Goal: Transaction & Acquisition: Purchase product/service

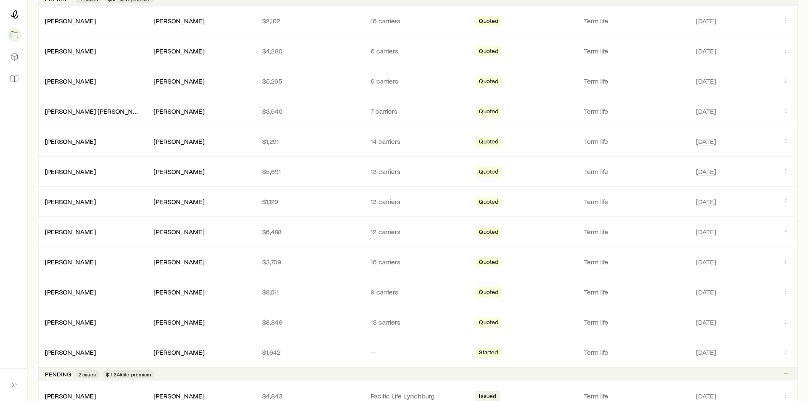
scroll to position [212, 0]
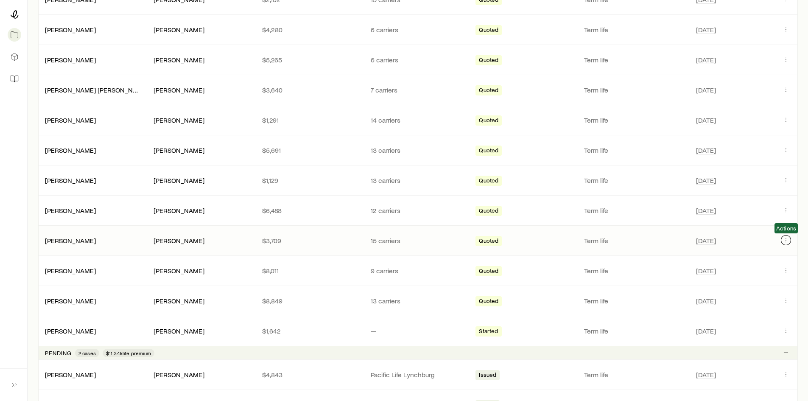
click at [787, 237] on icon "Client cases" at bounding box center [785, 240] width 7 height 7
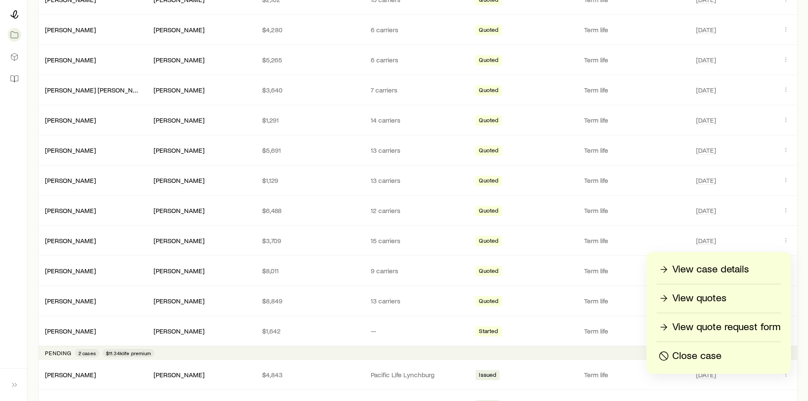
click at [708, 298] on p "View quotes" at bounding box center [699, 298] width 54 height 14
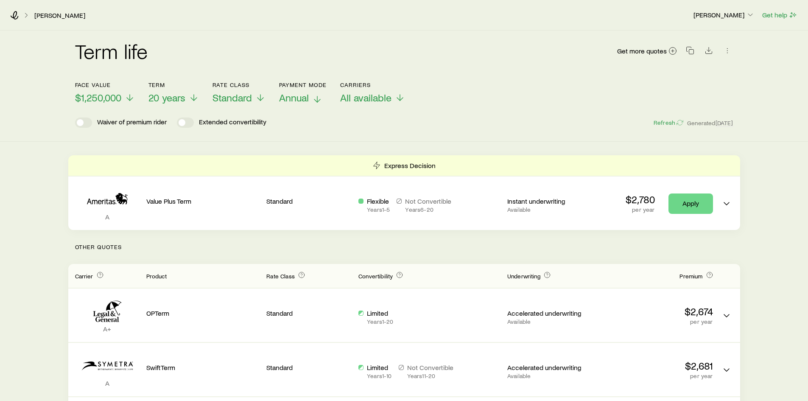
click at [314, 101] on icon at bounding box center [317, 99] width 10 height 10
click at [123, 99] on p "$1,250,000" at bounding box center [105, 98] width 60 height 12
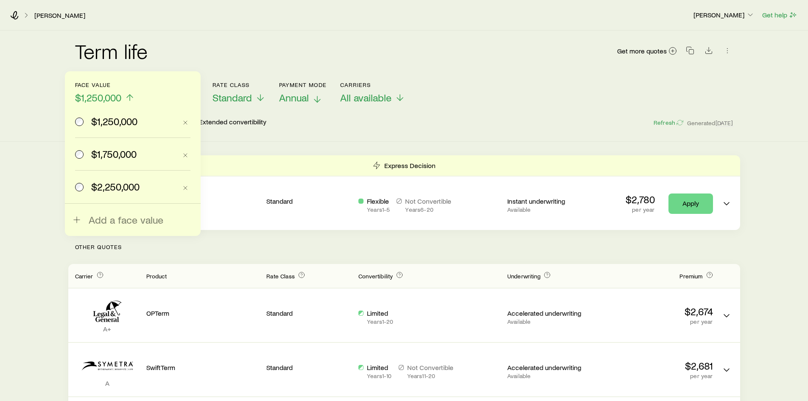
click at [127, 151] on span "$1,750,000" at bounding box center [113, 154] width 45 height 12
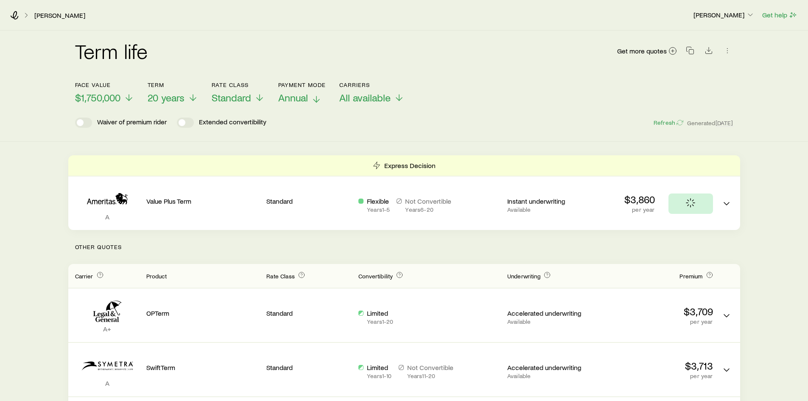
click at [313, 96] on icon at bounding box center [316, 99] width 10 height 10
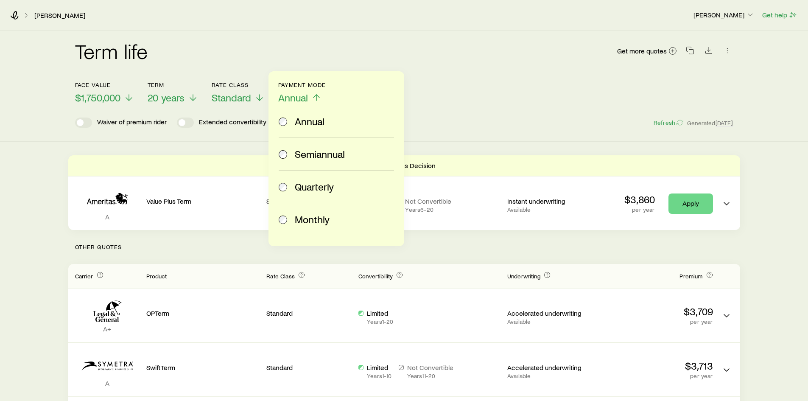
click at [316, 222] on span "Monthly" at bounding box center [312, 219] width 35 height 12
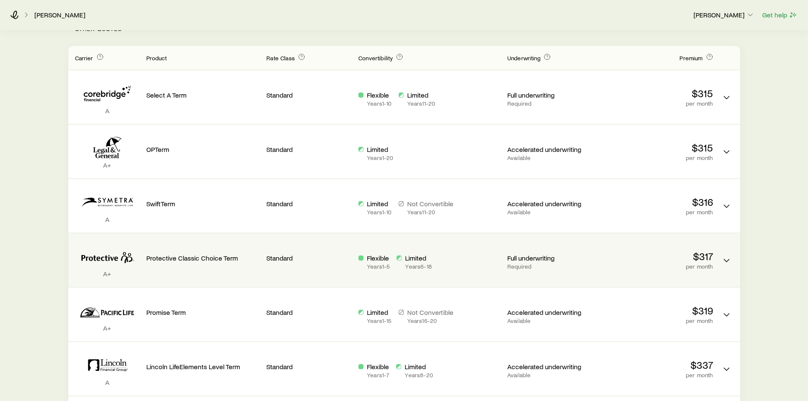
scroll to position [297, 0]
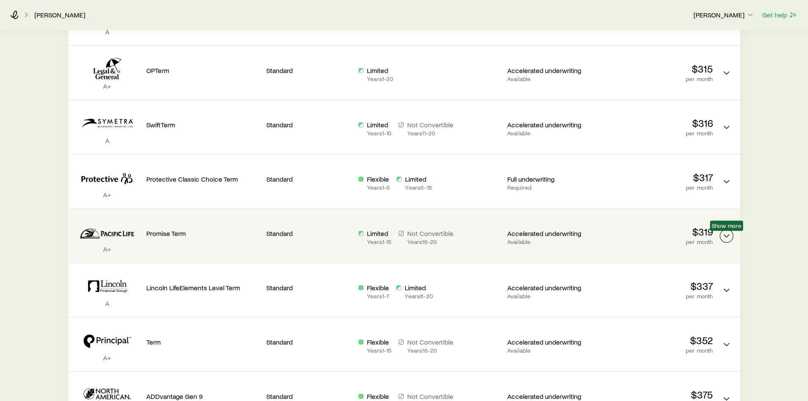
click at [726, 231] on icon "Term quotes" at bounding box center [726, 236] width 10 height 10
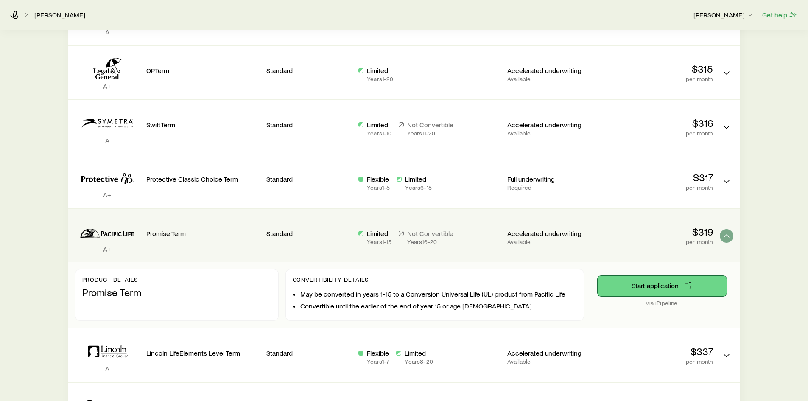
click at [673, 284] on button "Start application" at bounding box center [661, 286] width 129 height 20
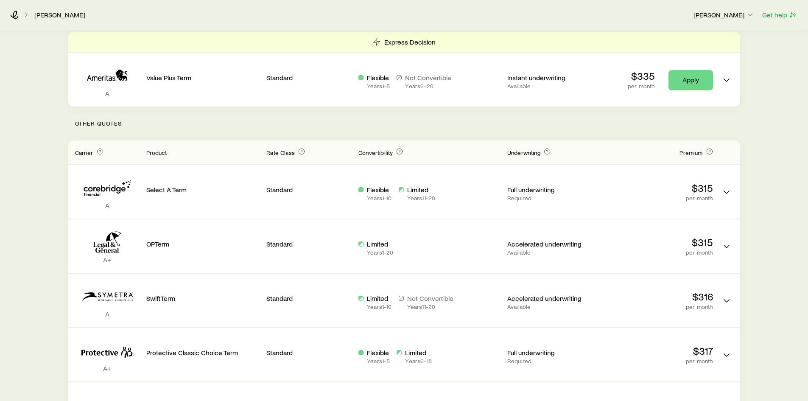
scroll to position [0, 0]
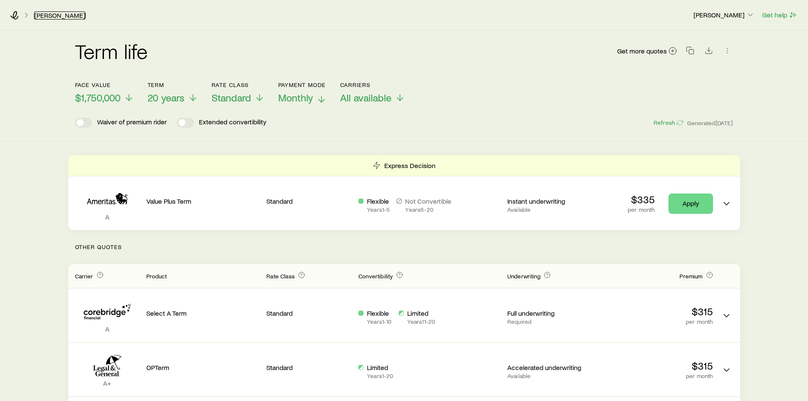
click at [47, 13] on link "[PERSON_NAME]" at bounding box center [60, 15] width 52 height 8
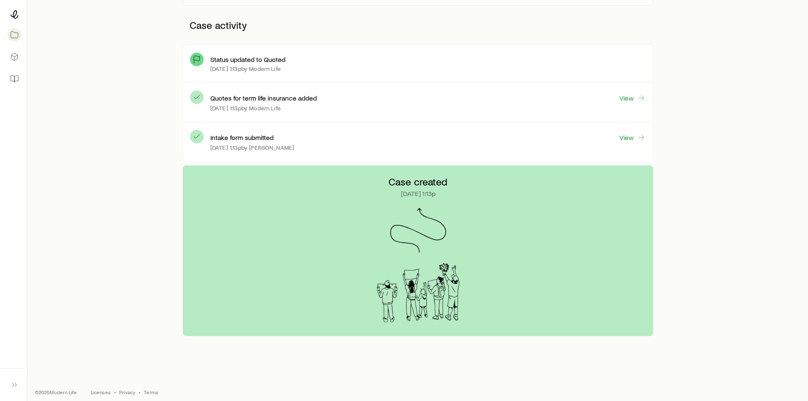
scroll to position [212, 0]
click at [636, 137] on link "View" at bounding box center [632, 137] width 27 height 10
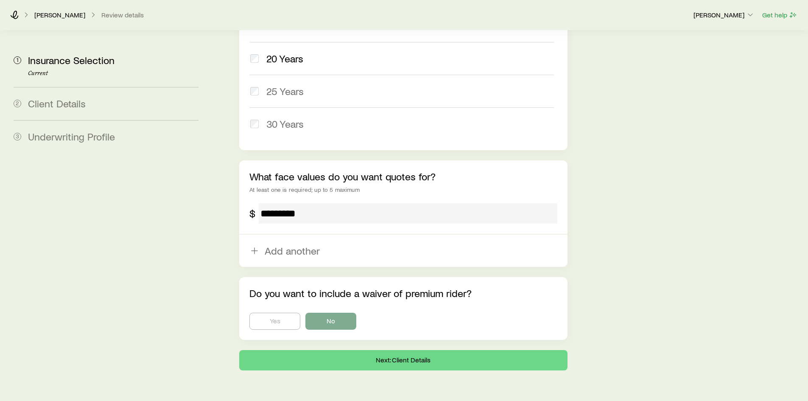
scroll to position [474, 0]
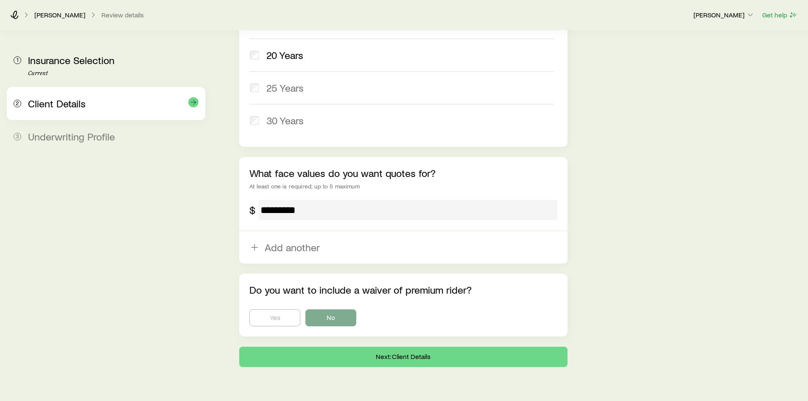
click at [52, 103] on span "Client Details" at bounding box center [57, 103] width 58 height 12
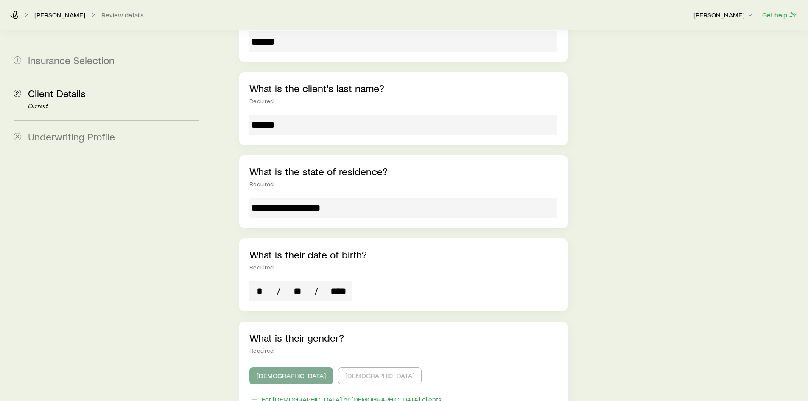
scroll to position [170, 0]
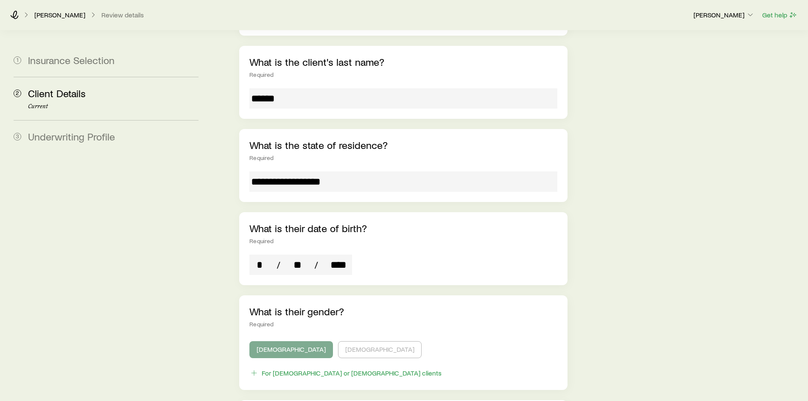
click at [351, 254] on input "****" at bounding box center [338, 264] width 27 height 20
click at [337, 254] on input "****" at bounding box center [338, 264] width 27 height 20
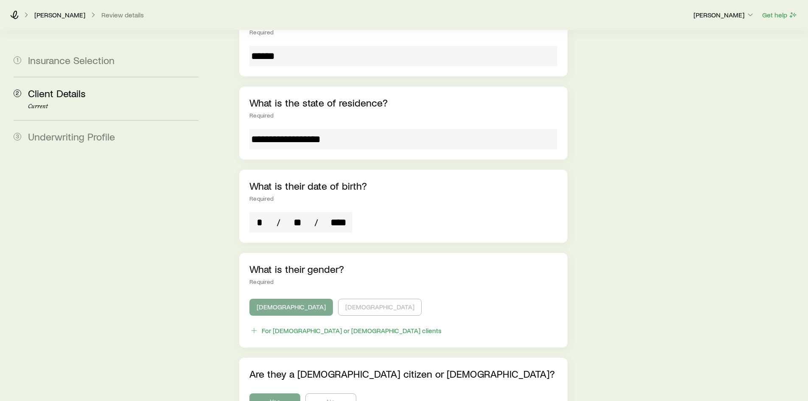
scroll to position [466, 0]
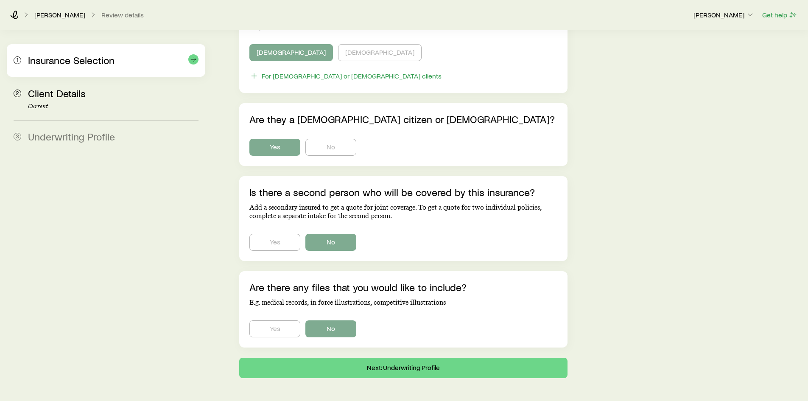
click at [110, 64] on span "Insurance Selection" at bounding box center [71, 60] width 86 height 12
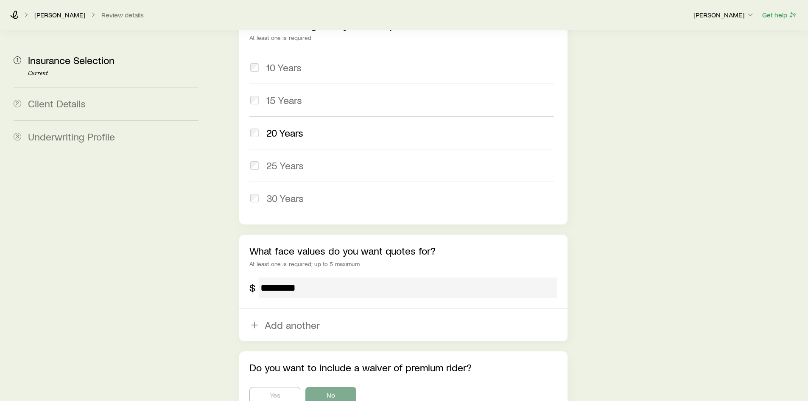
scroll to position [389, 0]
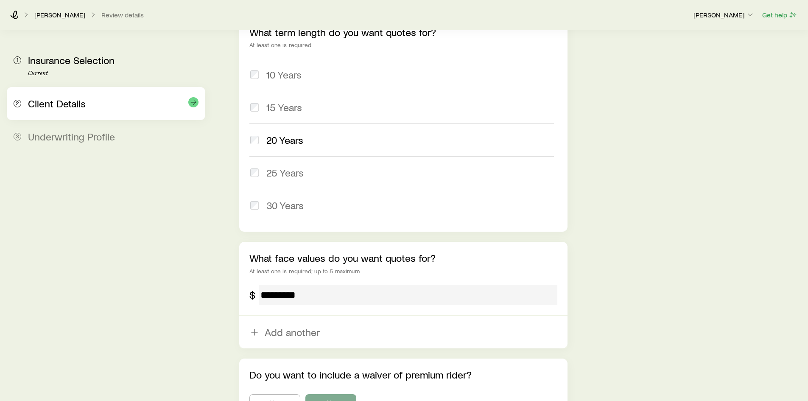
click at [85, 94] on div "2 Client Details" at bounding box center [106, 103] width 185 height 33
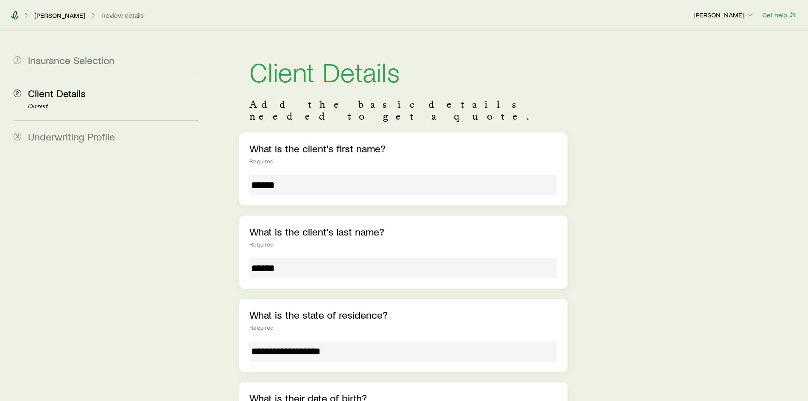
click at [12, 11] on icon at bounding box center [14, 15] width 8 height 8
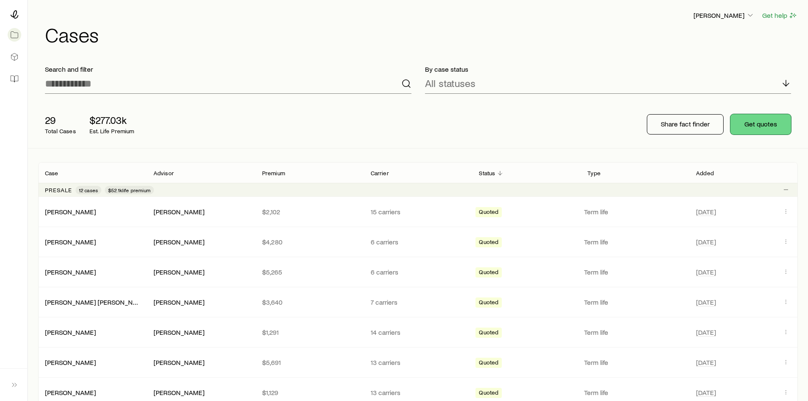
click at [764, 125] on button "Get quotes" at bounding box center [760, 124] width 61 height 20
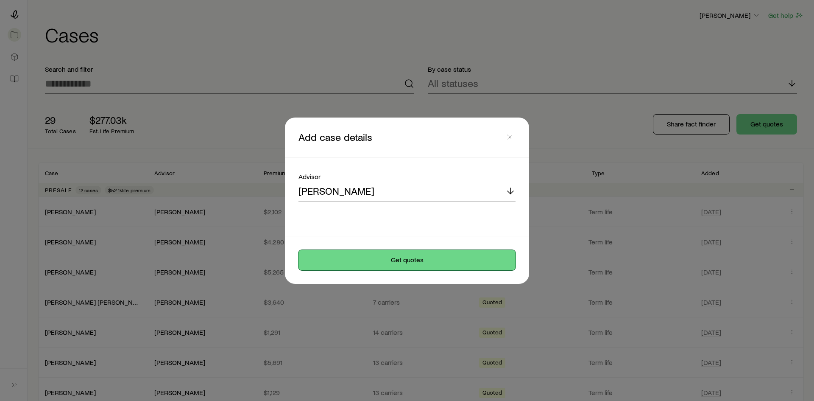
click at [400, 262] on button "Get quotes" at bounding box center [406, 260] width 217 height 20
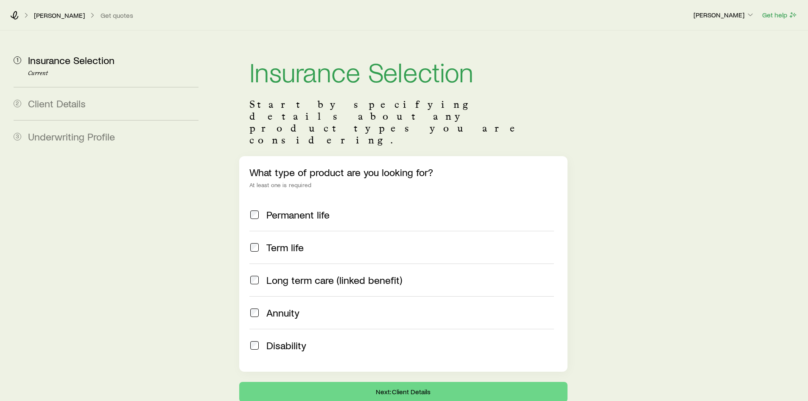
click at [263, 241] on div "Term life" at bounding box center [401, 247] width 304 height 12
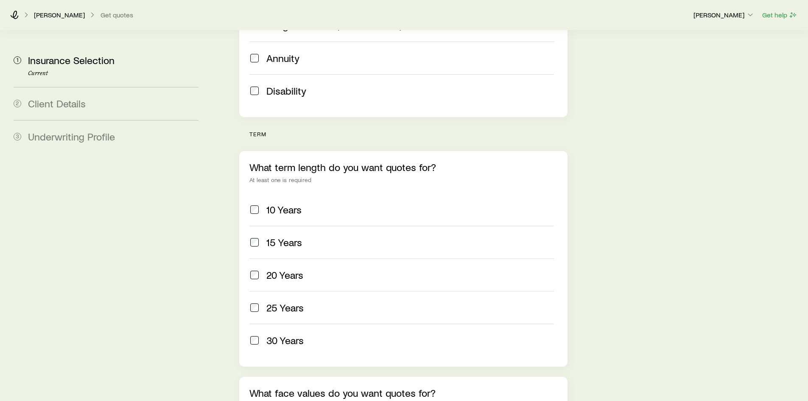
click at [299, 258] on label "20 Years" at bounding box center [401, 274] width 304 height 33
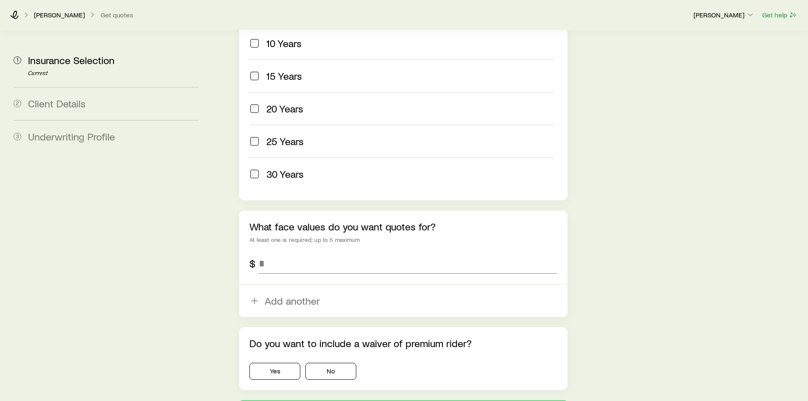
scroll to position [424, 0]
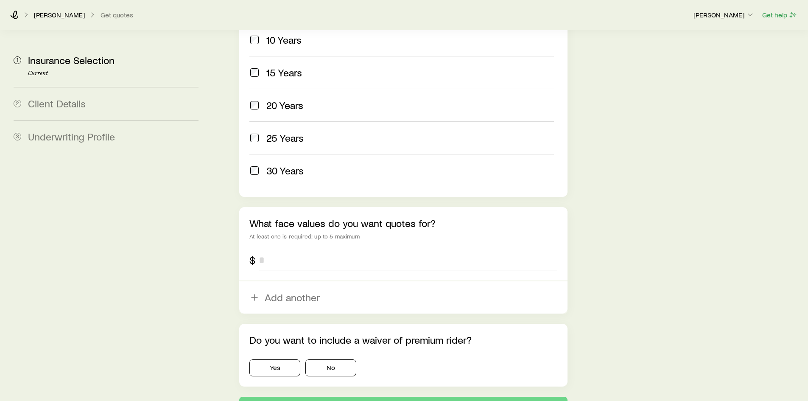
click at [313, 250] on input "tel" at bounding box center [408, 260] width 298 height 20
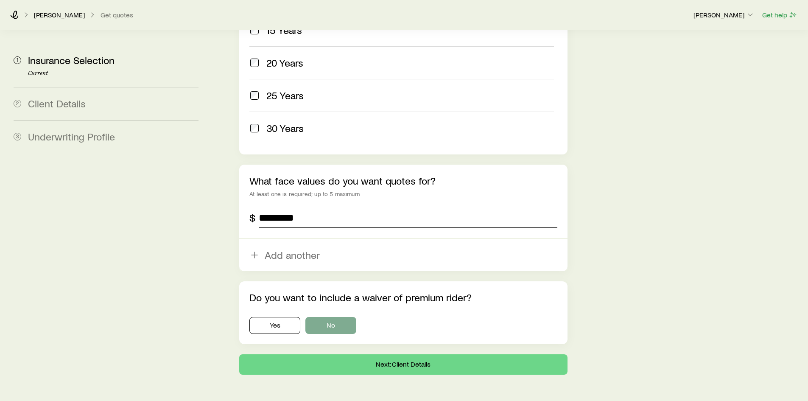
type input "*********"
click at [347, 317] on button "No" at bounding box center [330, 325] width 51 height 17
click at [365, 354] on button "Next: Client Details" at bounding box center [403, 364] width 328 height 20
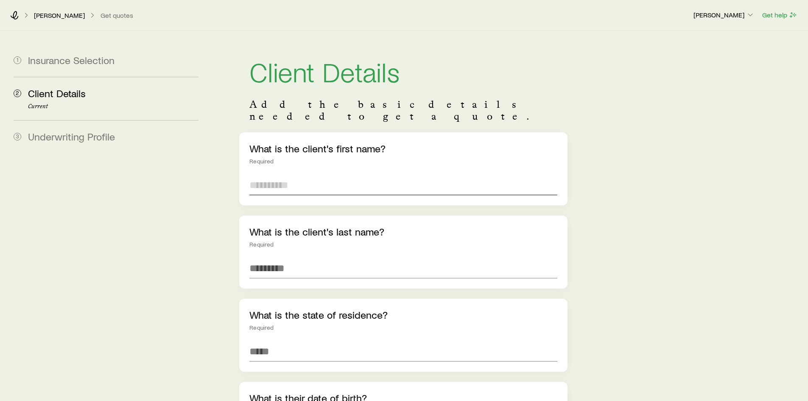
click at [312, 175] on input "text" at bounding box center [402, 185] width 307 height 20
type input "******"
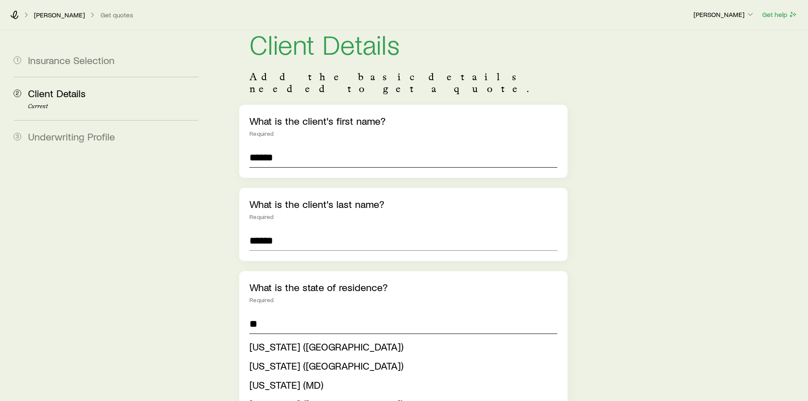
scroll to position [85, 0]
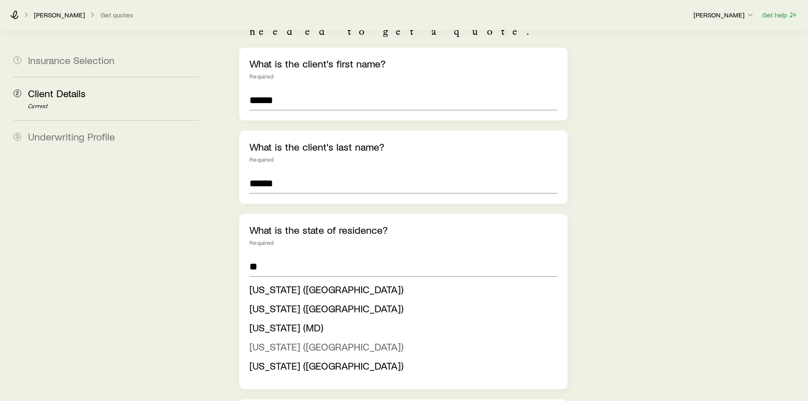
click at [311, 340] on span "[US_STATE] ([GEOGRAPHIC_DATA])" at bounding box center [326, 346] width 154 height 12
type input "**********"
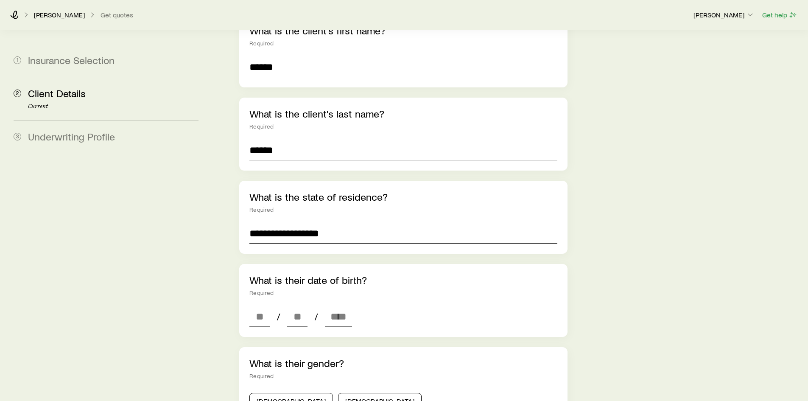
scroll to position [170, 0]
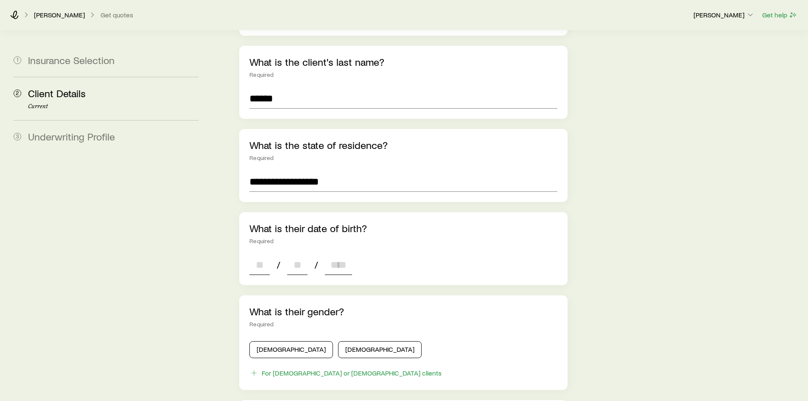
click at [265, 254] on input at bounding box center [259, 264] width 20 height 20
type input "**"
type input "****"
type input "*"
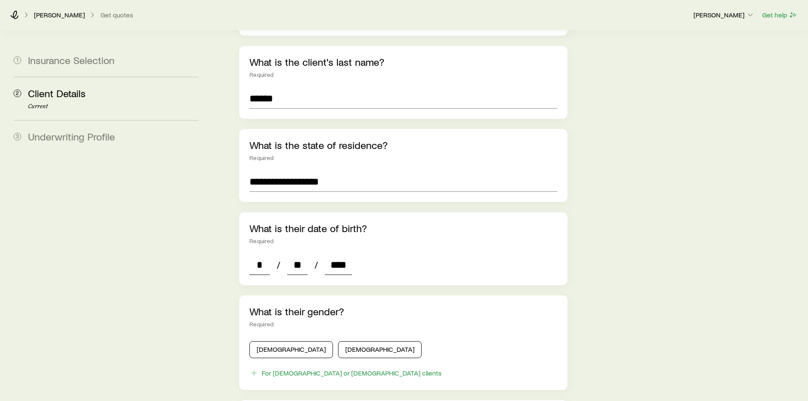
type input "****"
click at [290, 341] on button "[DEMOGRAPHIC_DATA]" at bounding box center [291, 349] width 84 height 17
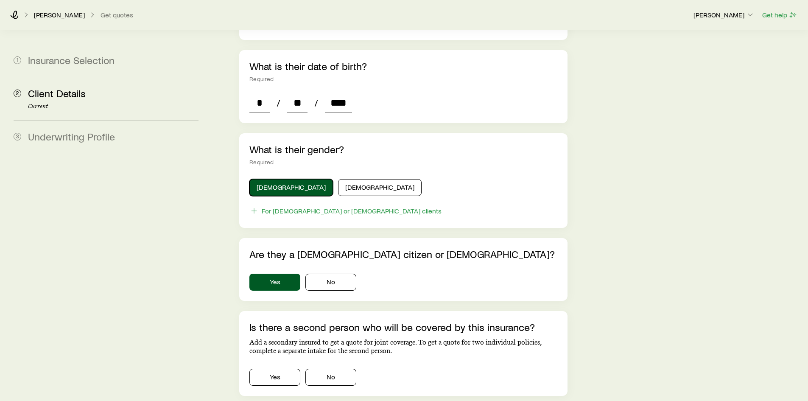
scroll to position [339, 0]
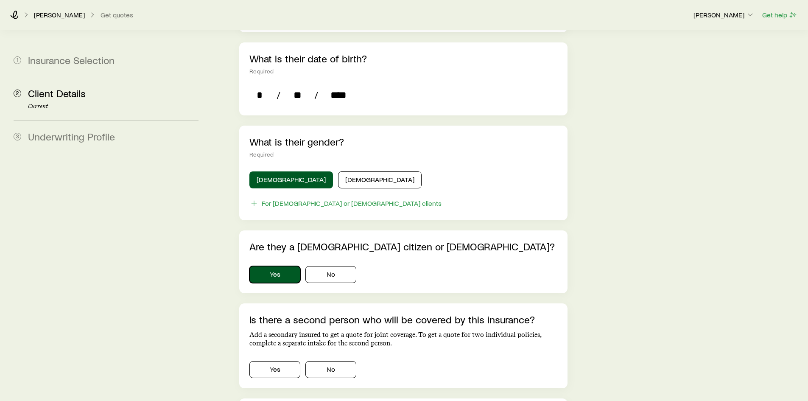
click at [273, 266] on button "Yes" at bounding box center [274, 274] width 51 height 17
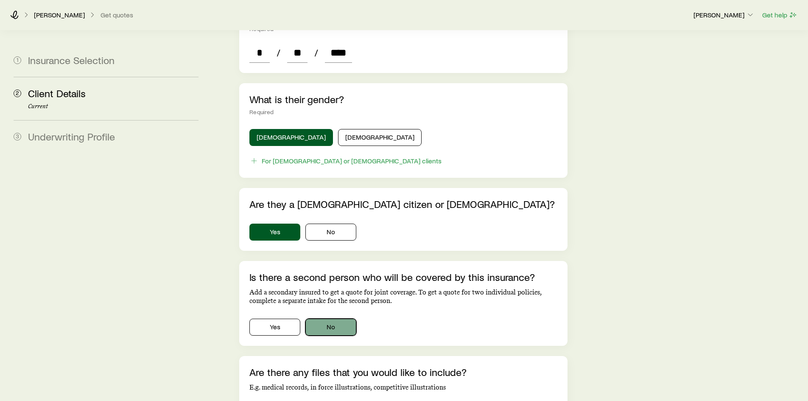
click at [337, 318] on button "No" at bounding box center [330, 326] width 51 height 17
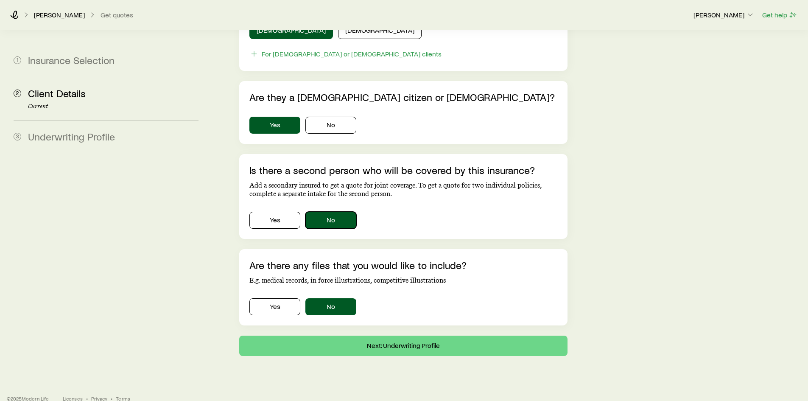
scroll to position [489, 0]
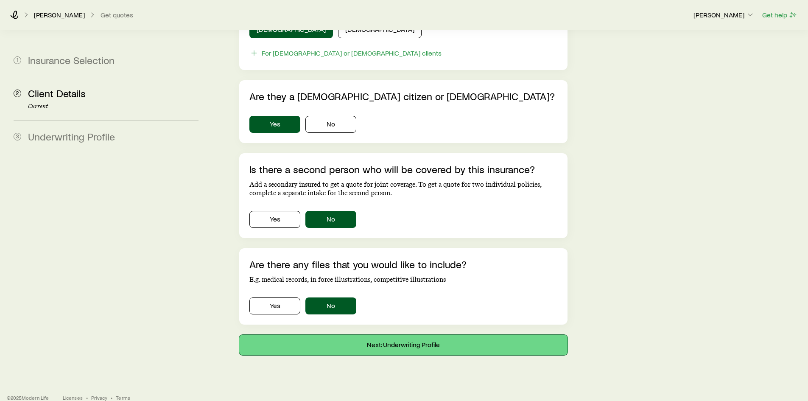
click at [368, 335] on button "Next: Underwriting Profile" at bounding box center [403, 345] width 328 height 20
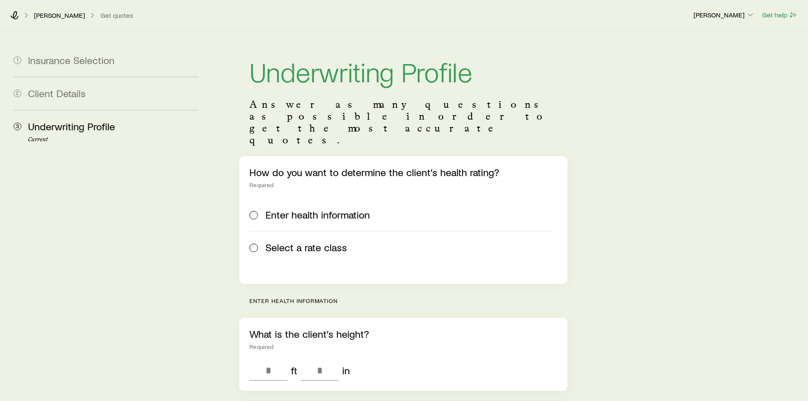
click at [292, 241] on span "Select a rate class" at bounding box center [305, 247] width 81 height 12
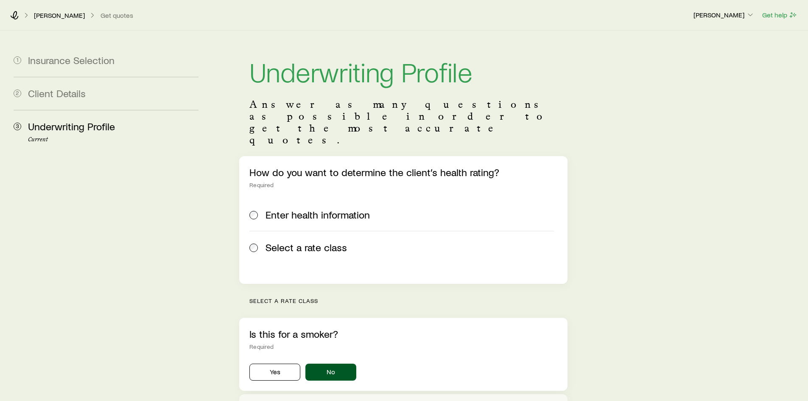
click at [282, 240] on div "Enter health information Select a rate class" at bounding box center [402, 235] width 307 height 75
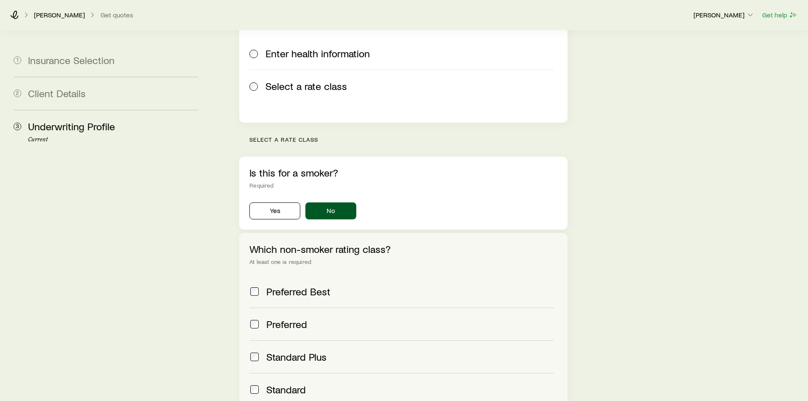
scroll to position [170, 0]
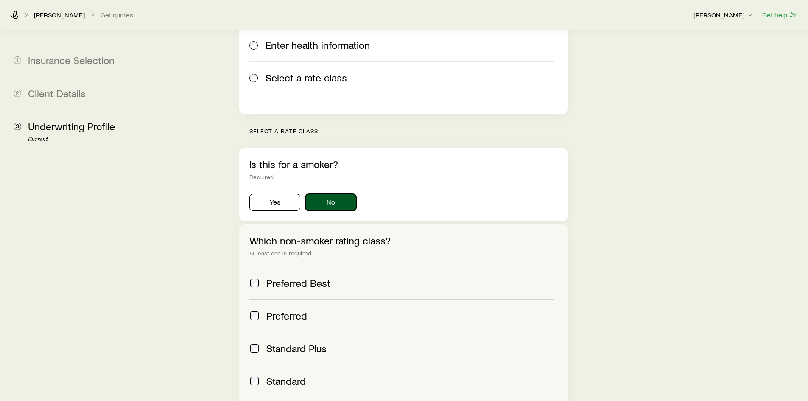
click at [331, 194] on button "No" at bounding box center [330, 202] width 51 height 17
click at [294, 375] on span "Standard" at bounding box center [285, 381] width 39 height 12
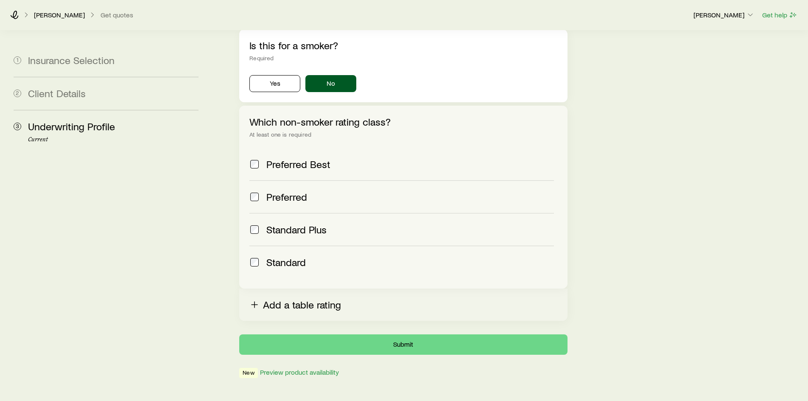
scroll to position [299, 0]
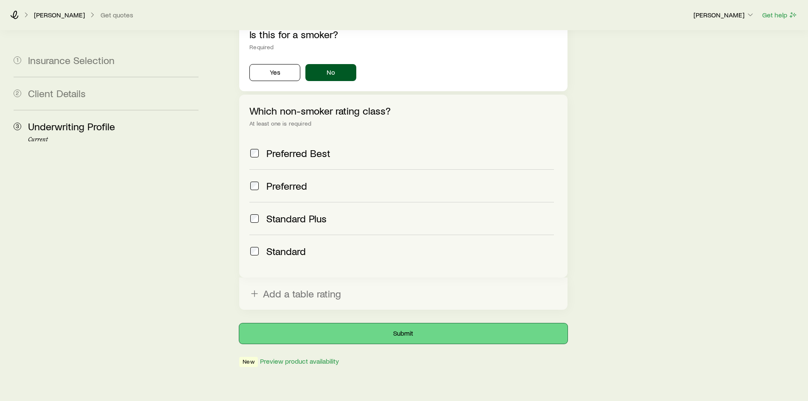
click at [349, 323] on button "Submit" at bounding box center [403, 333] width 328 height 20
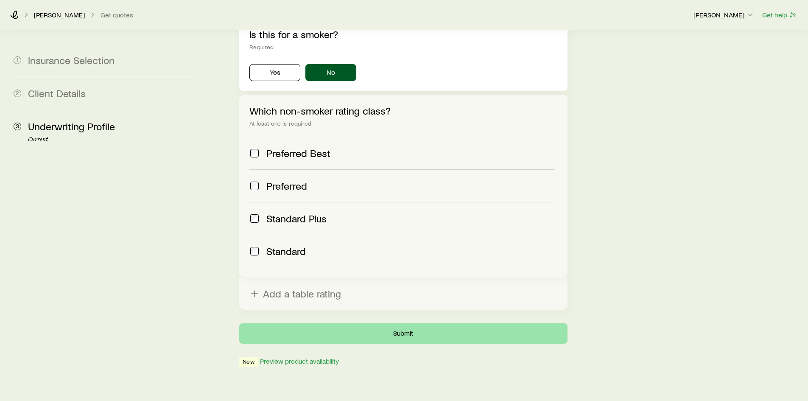
scroll to position [0, 0]
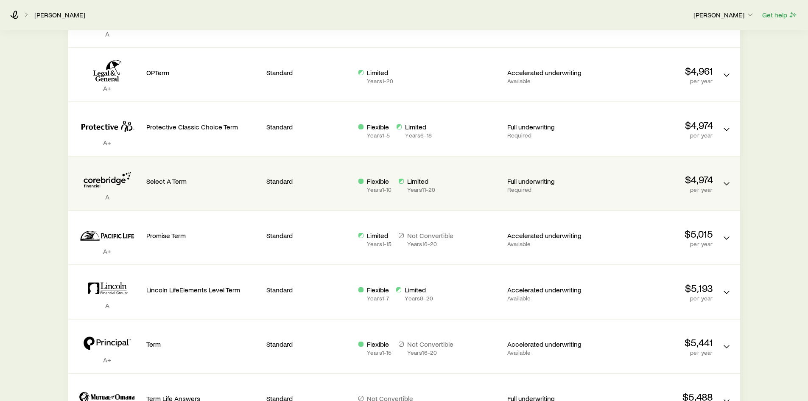
scroll to position [297, 0]
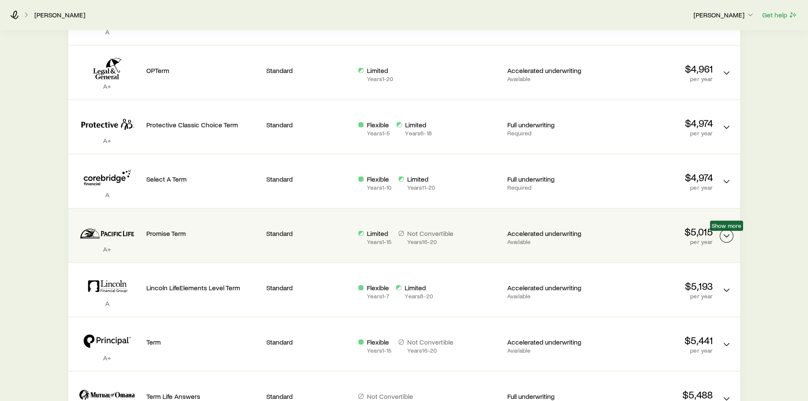
click at [723, 234] on icon "Term quotes" at bounding box center [726, 236] width 10 height 10
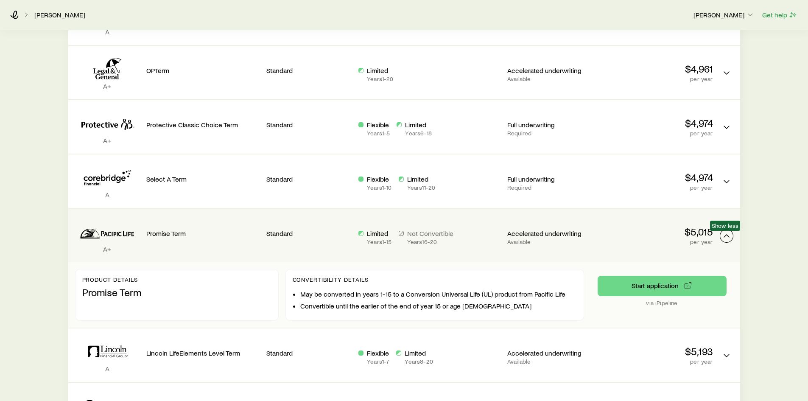
click at [723, 234] on icon "Term quotes" at bounding box center [726, 236] width 10 height 10
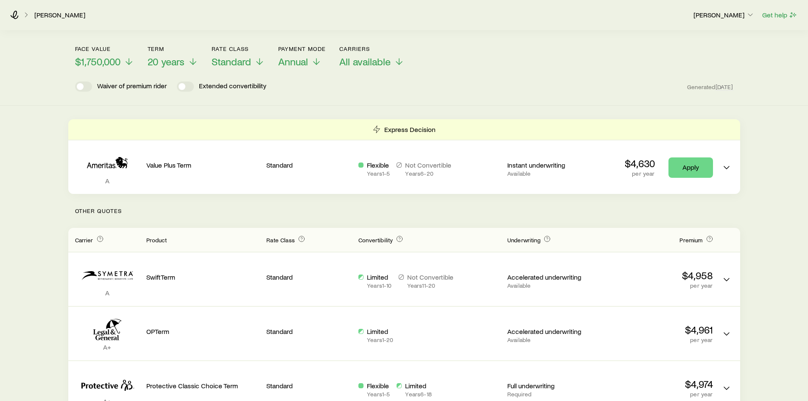
scroll to position [0, 0]
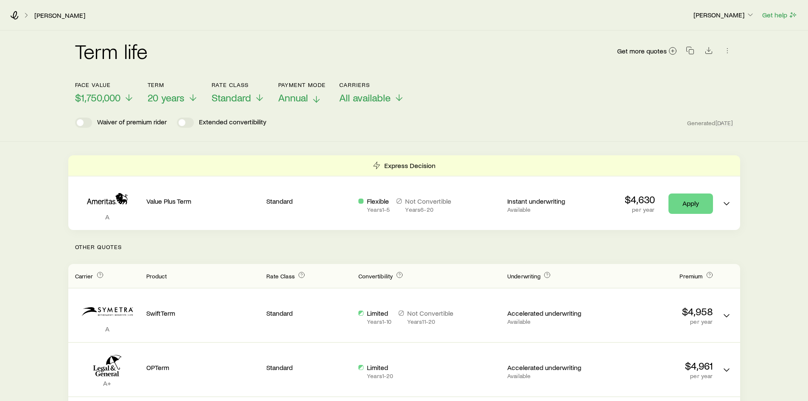
click at [304, 97] on span "Annual" at bounding box center [293, 98] width 30 height 12
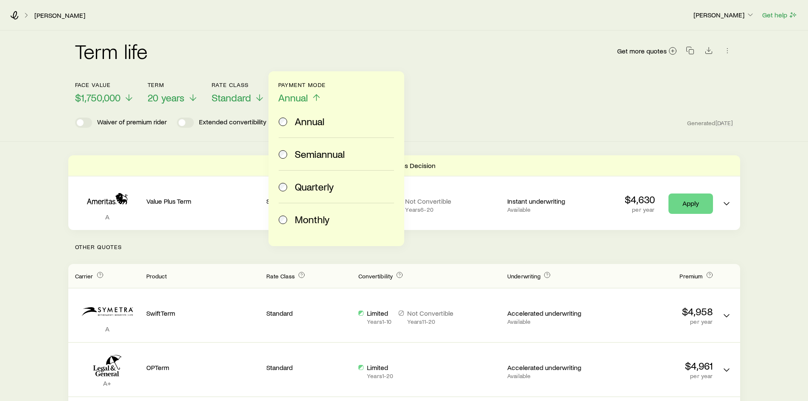
click at [308, 218] on span "Monthly" at bounding box center [312, 219] width 35 height 12
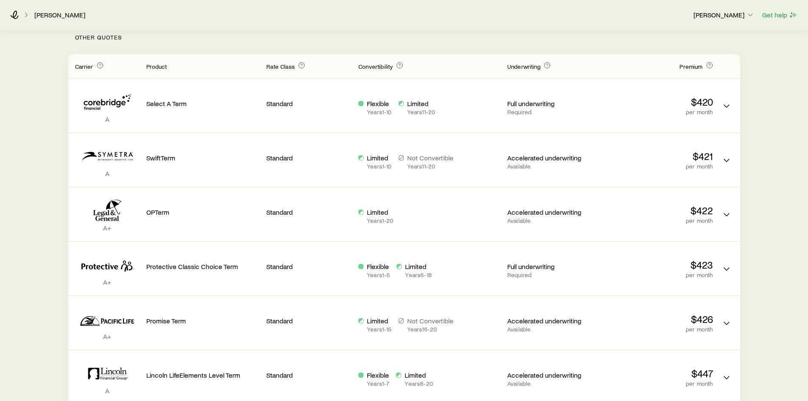
scroll to position [212, 0]
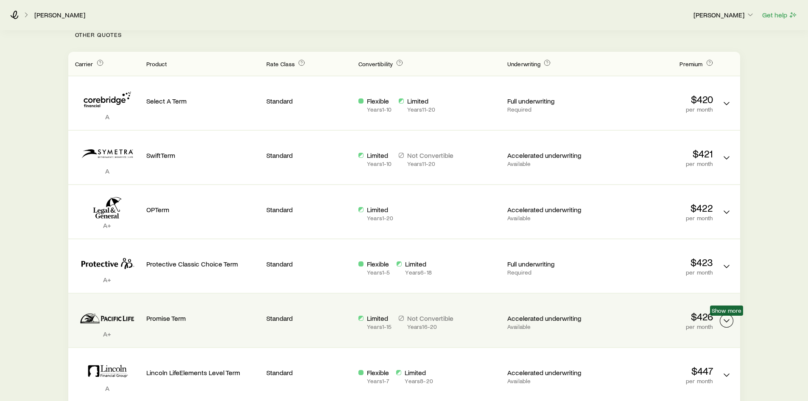
click at [723, 320] on icon "Term quotes" at bounding box center [726, 320] width 10 height 10
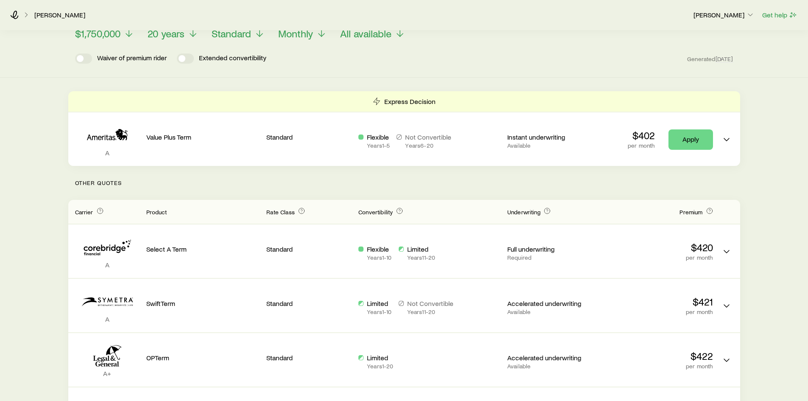
scroll to position [0, 0]
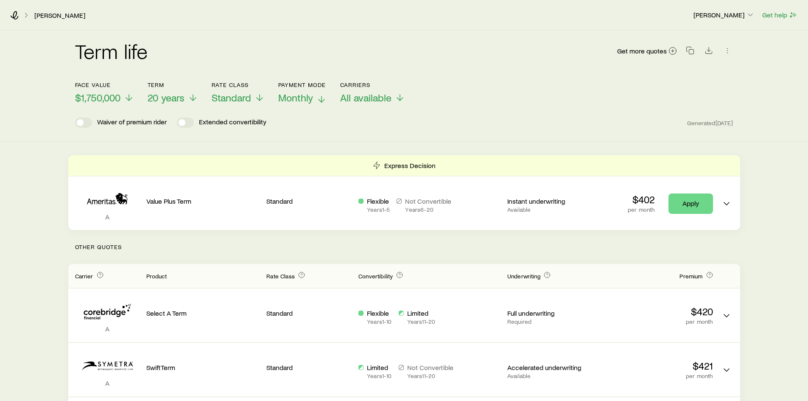
click at [301, 98] on span "Monthly" at bounding box center [295, 98] width 35 height 12
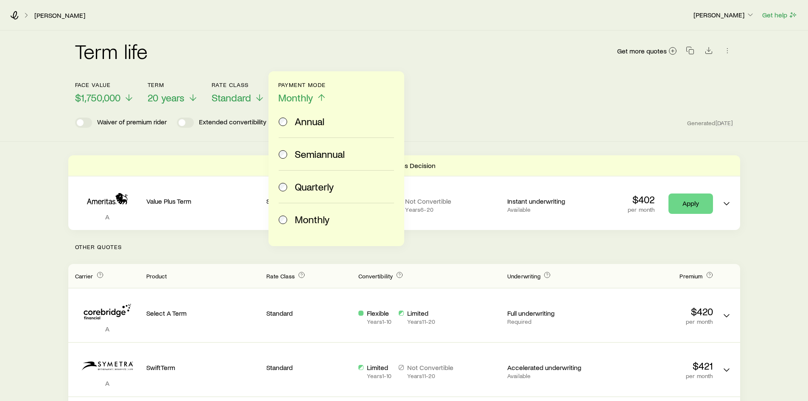
click at [304, 118] on span "Annual" at bounding box center [310, 121] width 30 height 12
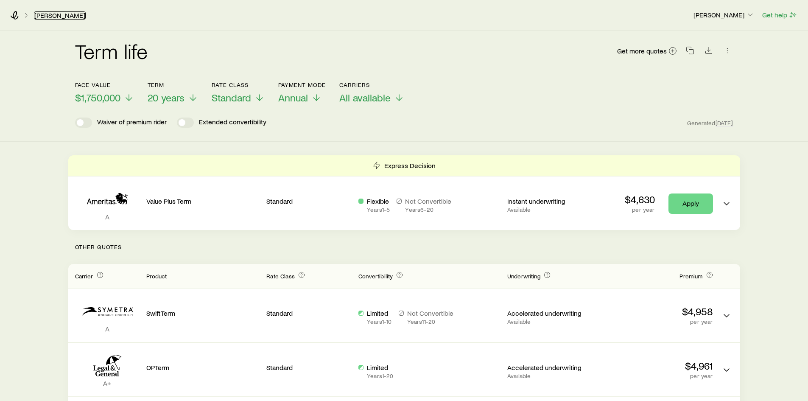
click at [69, 18] on link "[PERSON_NAME]" at bounding box center [60, 15] width 52 height 8
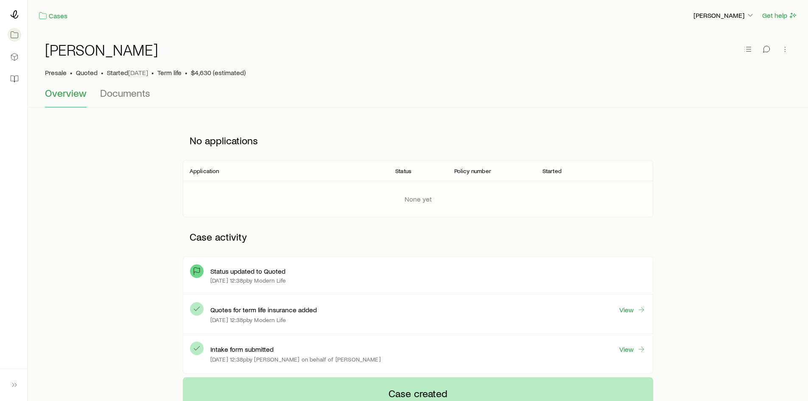
scroll to position [42, 0]
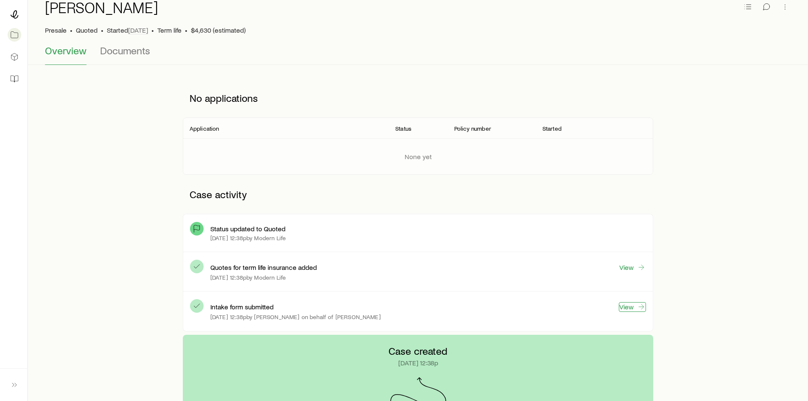
click at [633, 307] on link "View" at bounding box center [632, 307] width 27 height 10
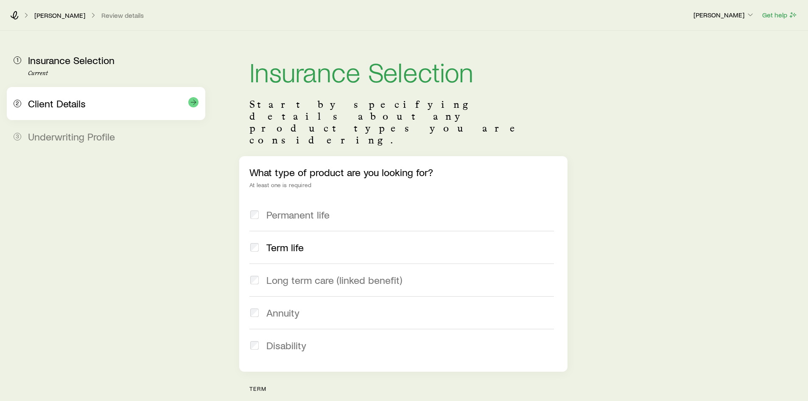
click at [70, 111] on div "2 Client Details" at bounding box center [106, 103] width 185 height 33
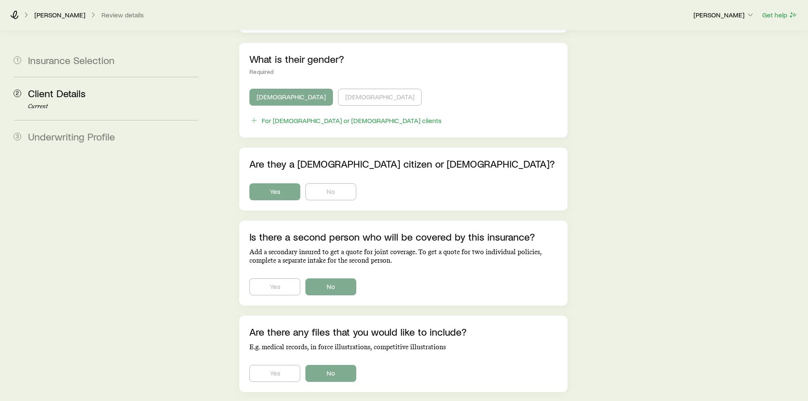
scroll to position [424, 0]
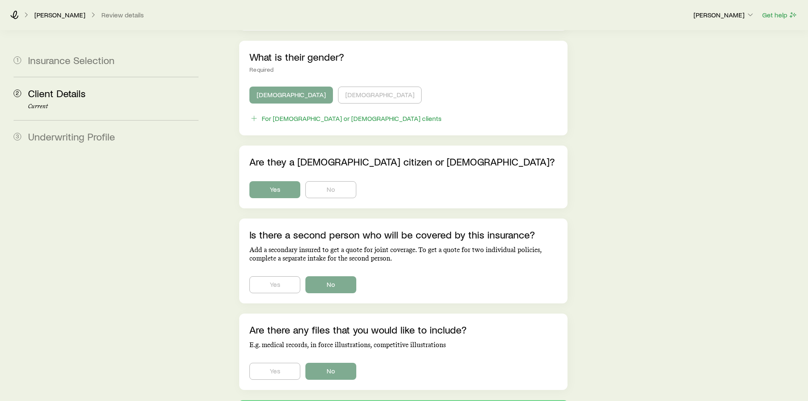
drag, startPoint x: 172, startPoint y: 218, endPoint x: 158, endPoint y: 176, distance: 44.1
click at [172, 218] on aside "1 Insurance Selection 2 Client Details Current 3 Underwriting Profile" at bounding box center [106, 14] width 198 height 814
click at [44, 14] on link "[PERSON_NAME]" at bounding box center [60, 15] width 52 height 8
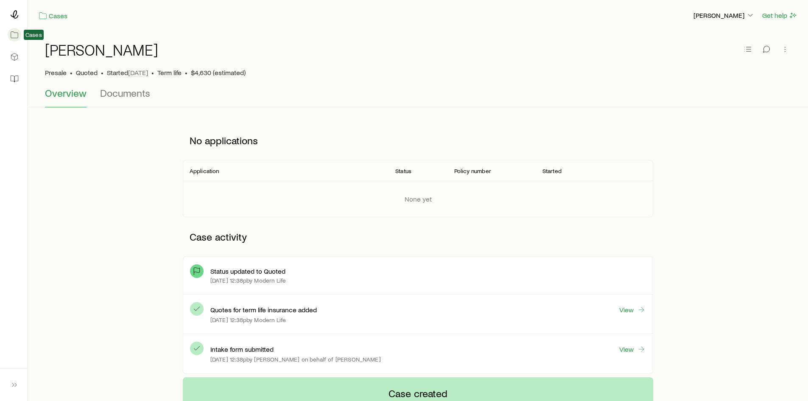
click at [12, 30] on link at bounding box center [14, 34] width 14 height 19
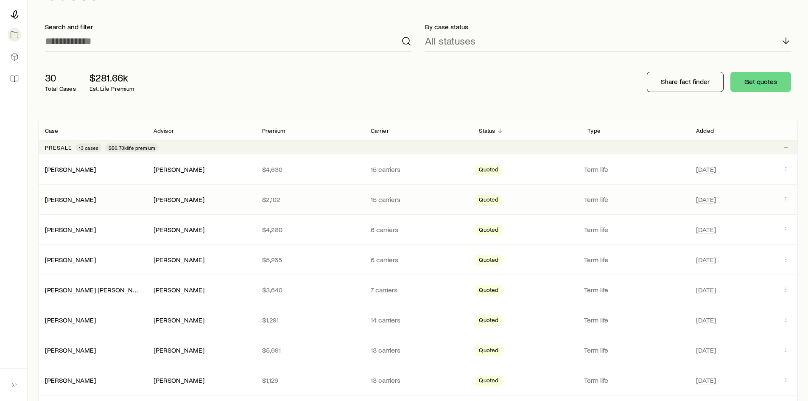
scroll to position [127, 0]
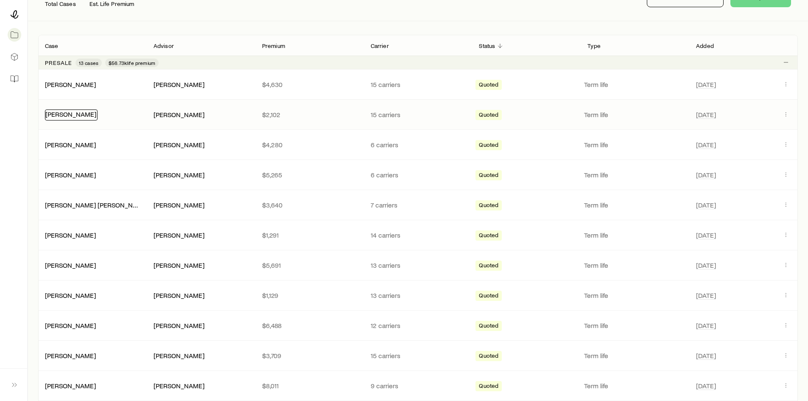
click at [81, 117] on link "[PERSON_NAME]" at bounding box center [70, 114] width 51 height 8
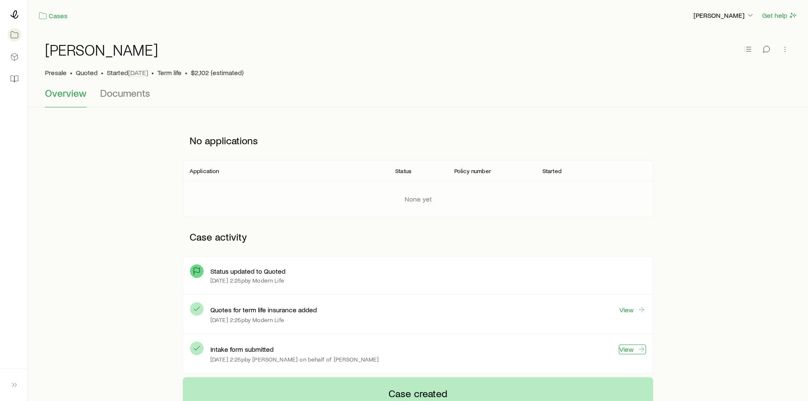
click at [627, 348] on link "View" at bounding box center [632, 349] width 27 height 10
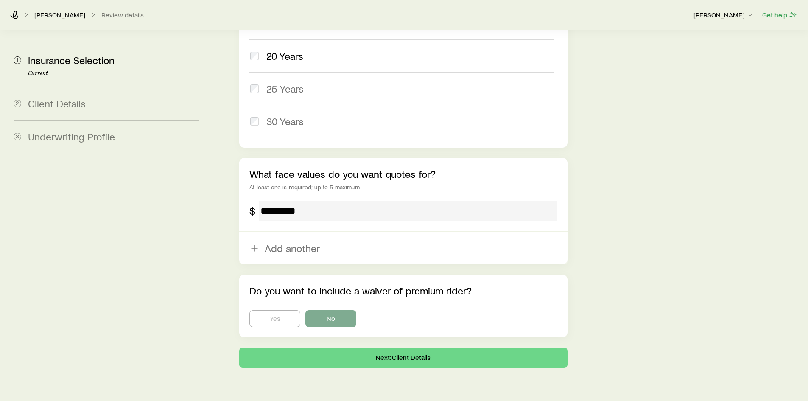
scroll to position [474, 0]
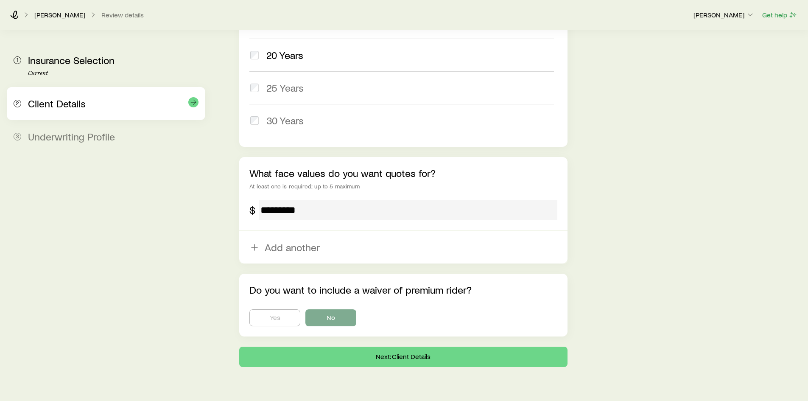
click at [98, 112] on div "2 Client Details" at bounding box center [106, 103] width 185 height 33
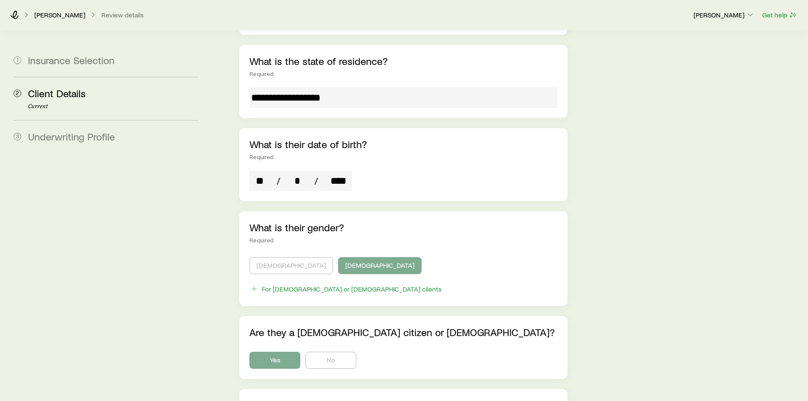
scroll to position [254, 0]
